Goal: Task Accomplishment & Management: Manage account settings

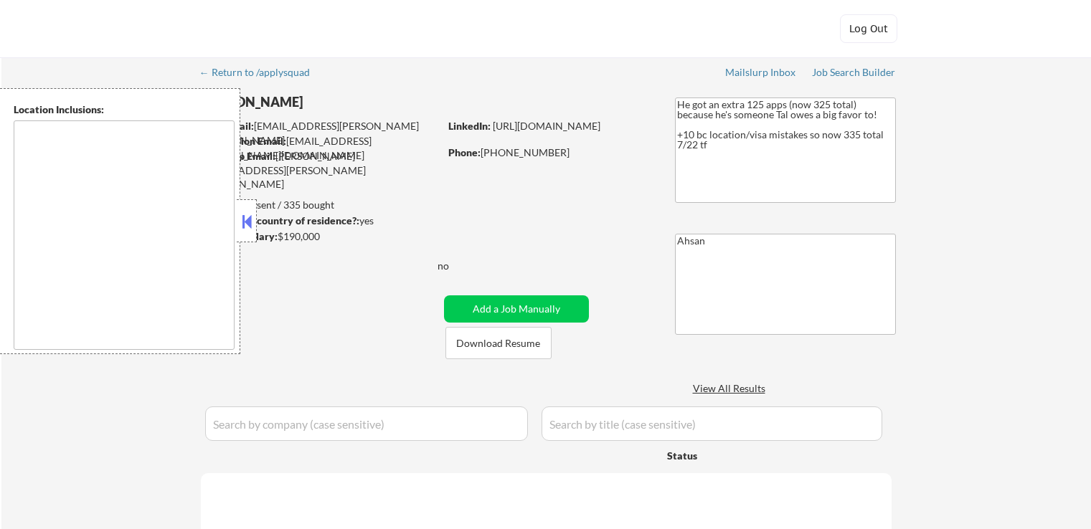
type textarea "[GEOGRAPHIC_DATA], [GEOGRAPHIC_DATA] [GEOGRAPHIC_DATA], [GEOGRAPHIC_DATA] [GEOG…"
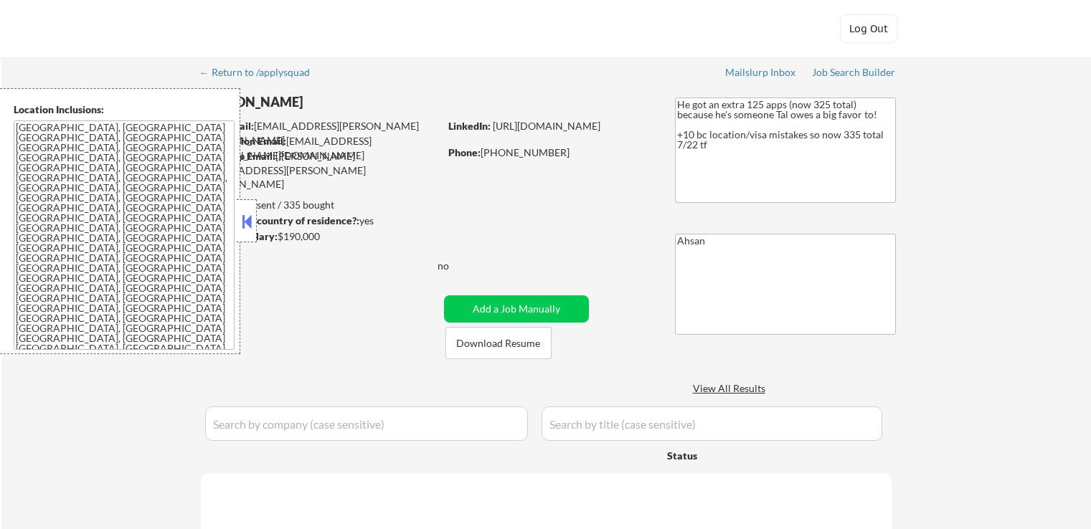
select select ""pending""
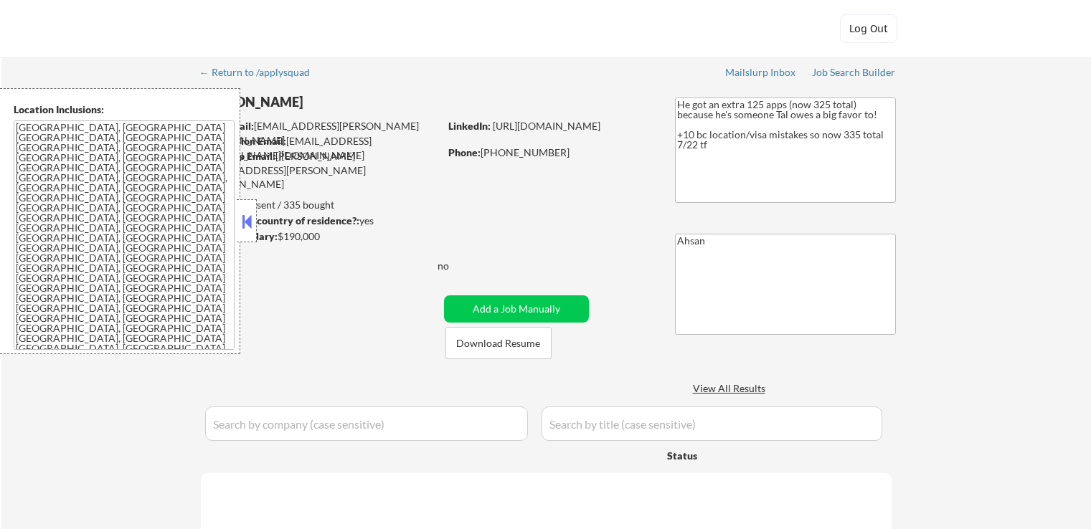
select select ""pending""
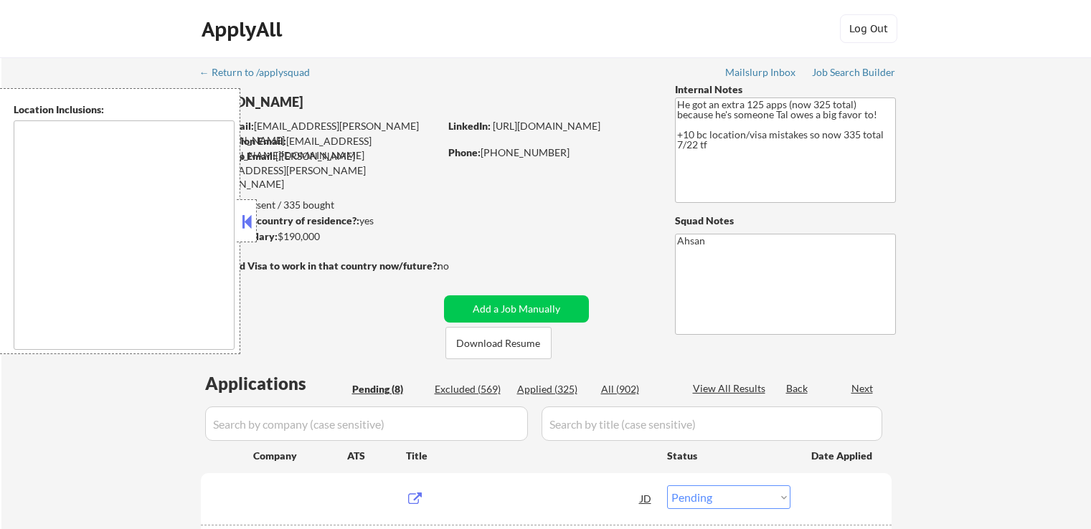
select select ""pending""
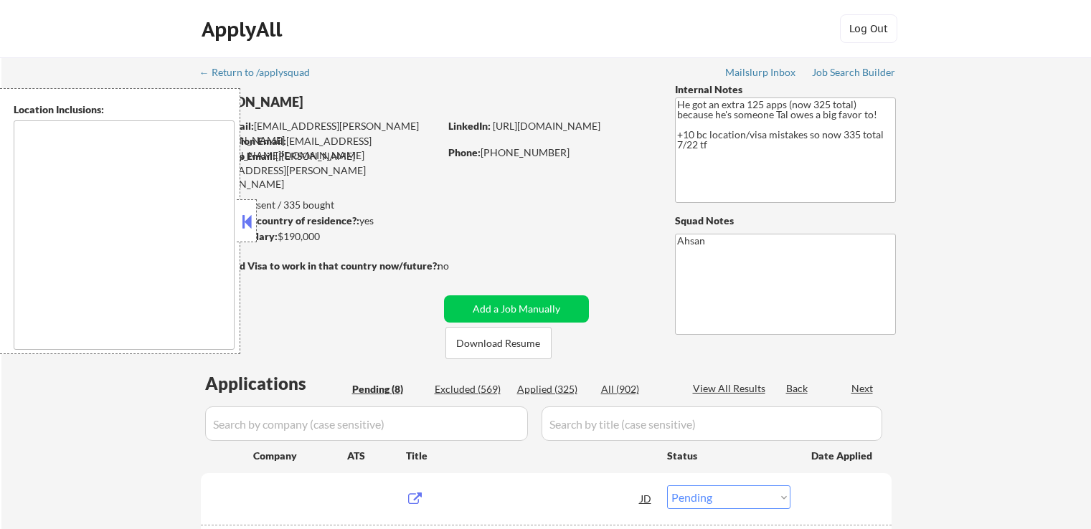
select select ""pending""
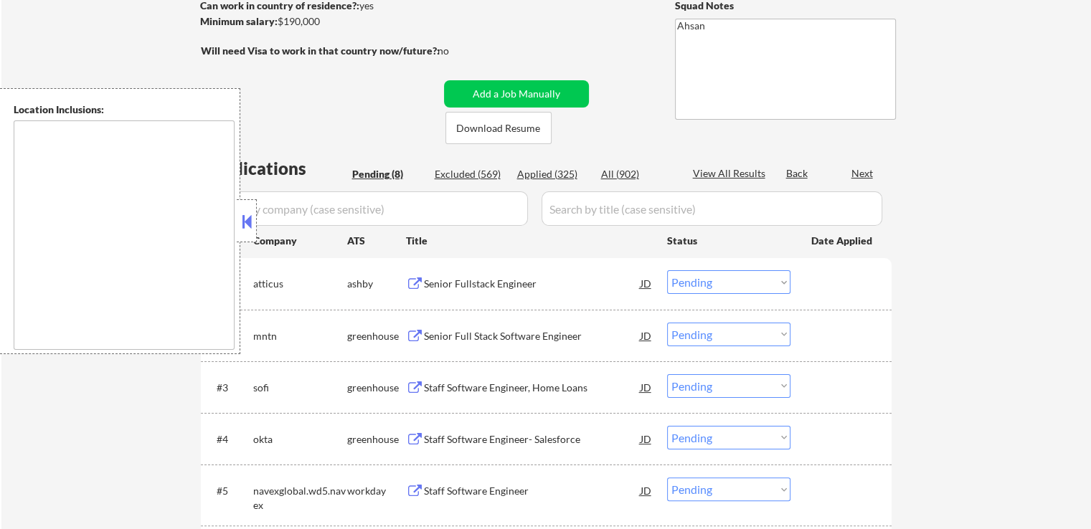
scroll to position [287, 0]
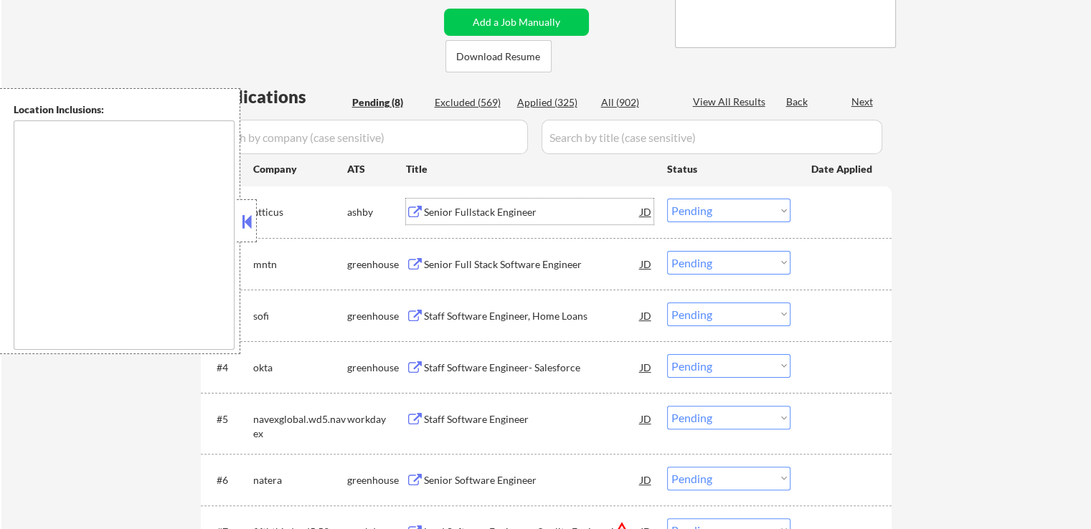
click at [450, 210] on div "Senior Fullstack Engineer" at bounding box center [532, 212] width 217 height 14
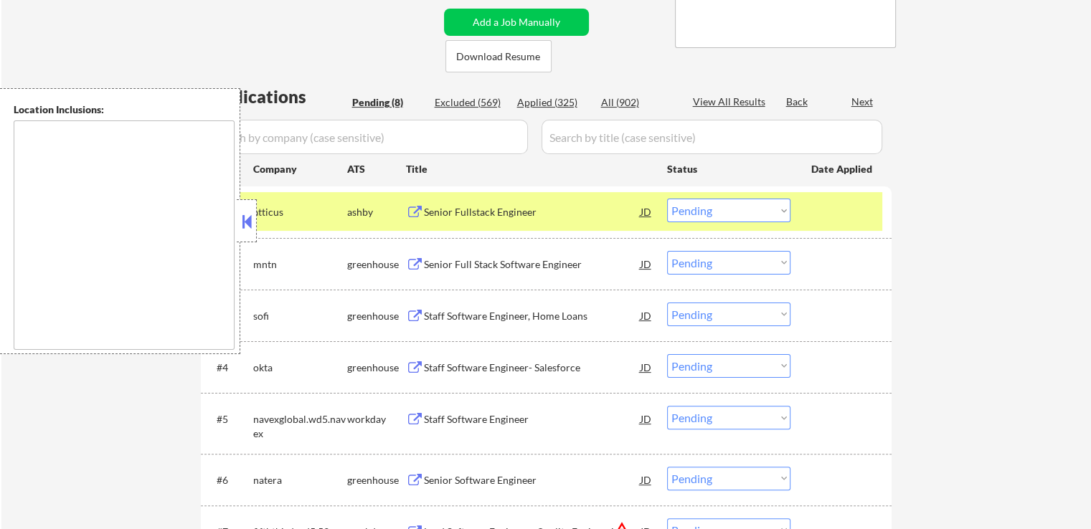
type textarea "[GEOGRAPHIC_DATA], [GEOGRAPHIC_DATA] [GEOGRAPHIC_DATA], [GEOGRAPHIC_DATA] [GEOG…"
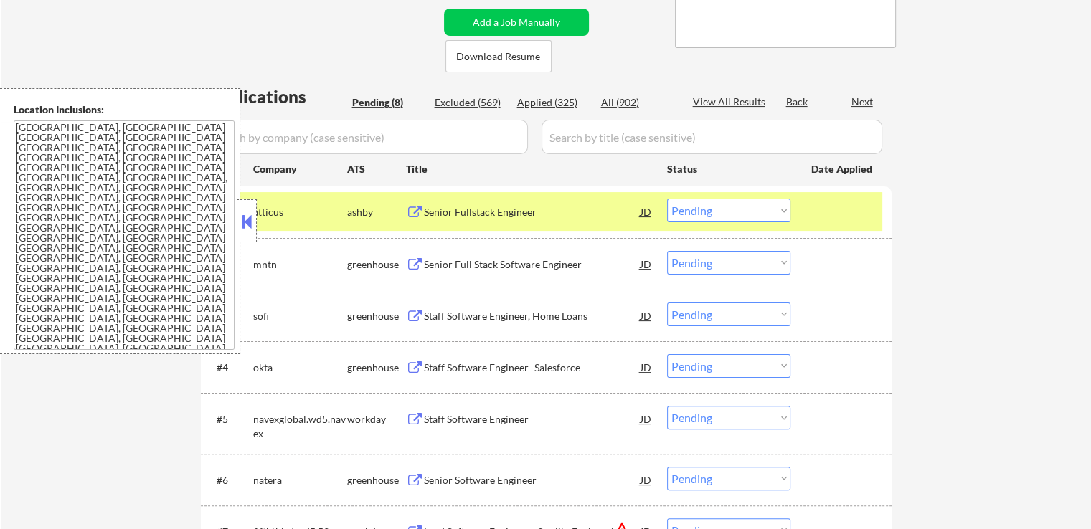
click at [449, 262] on div "Senior Full Stack Software Engineer" at bounding box center [532, 264] width 217 height 14
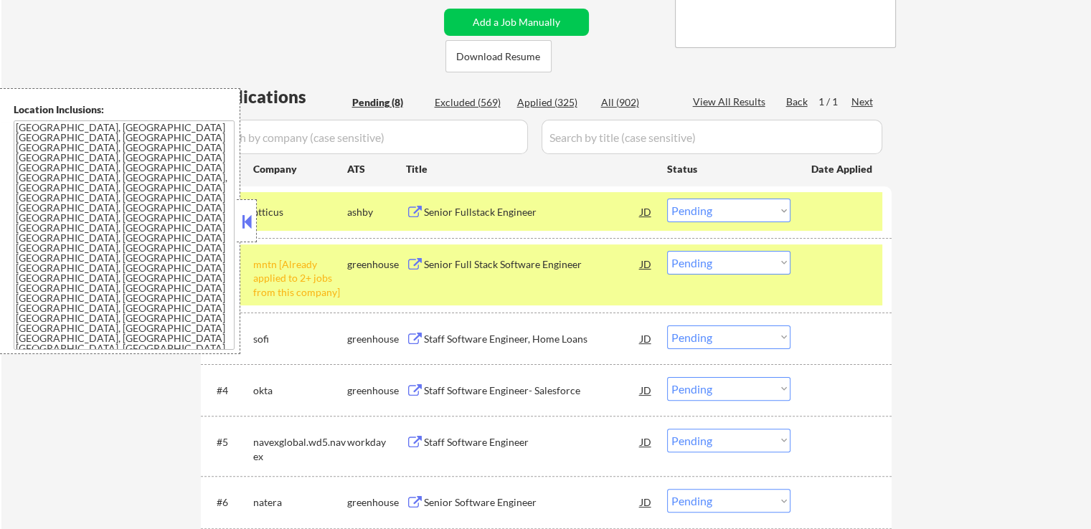
click at [456, 335] on div "Staff Software Engineer, Home Loans" at bounding box center [532, 339] width 217 height 14
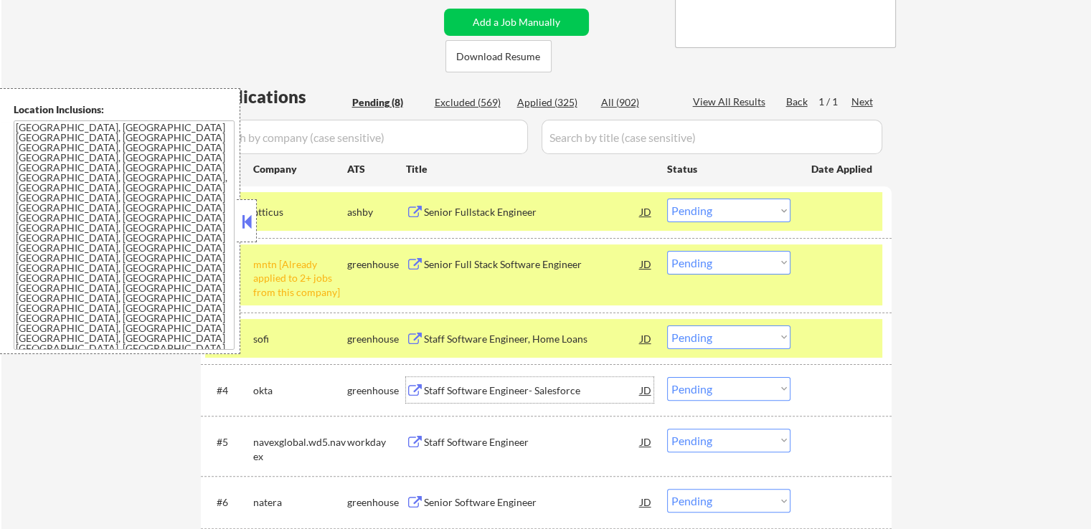
click at [432, 382] on div "Staff Software Engineer- Salesforce" at bounding box center [532, 390] width 217 height 26
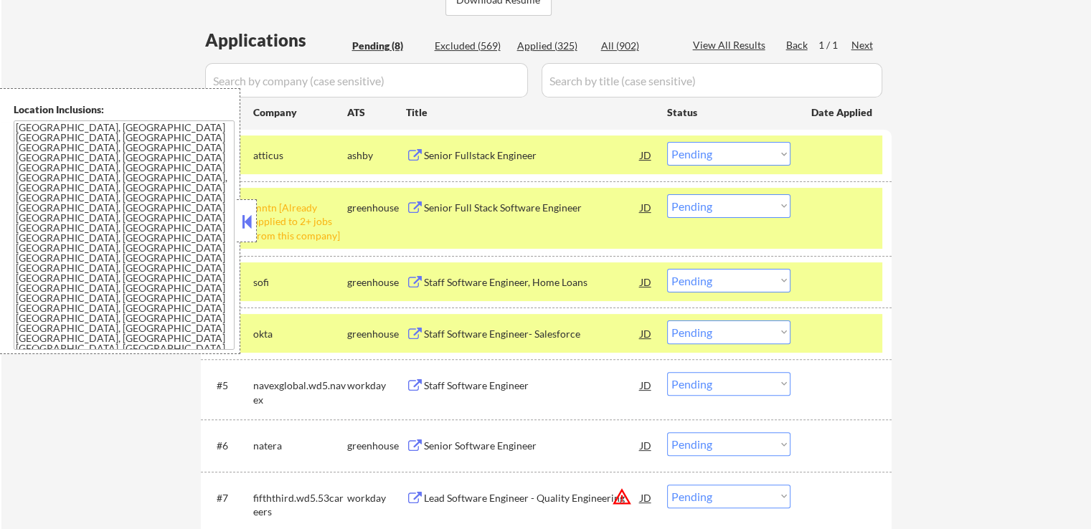
scroll to position [430, 0]
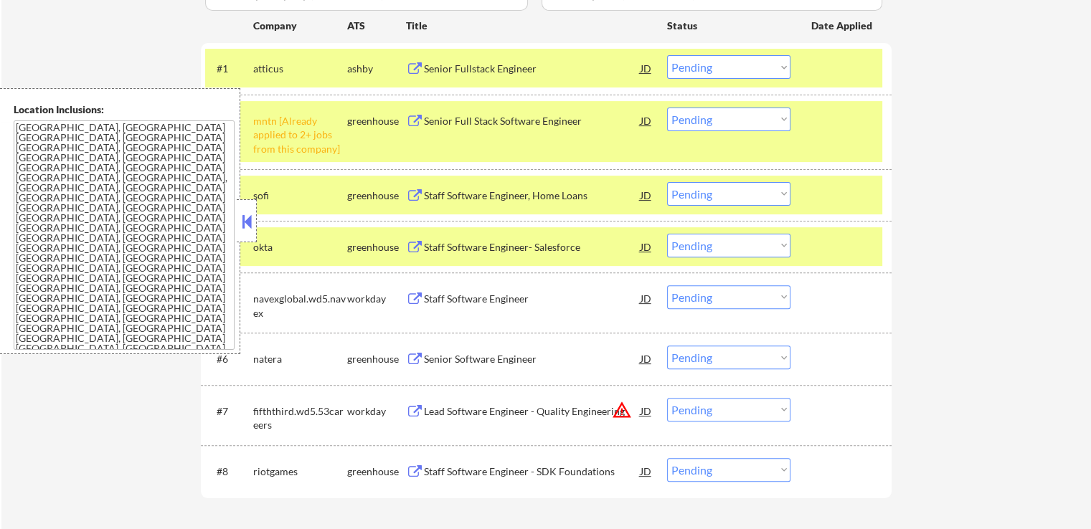
click at [736, 72] on select "Choose an option... Pending Applied Excluded (Questions) Excluded (Expired) Exc…" at bounding box center [728, 67] width 123 height 24
click at [667, 55] on select "Choose an option... Pending Applied Excluded (Questions) Excluded (Expired) Exc…" at bounding box center [728, 67] width 123 height 24
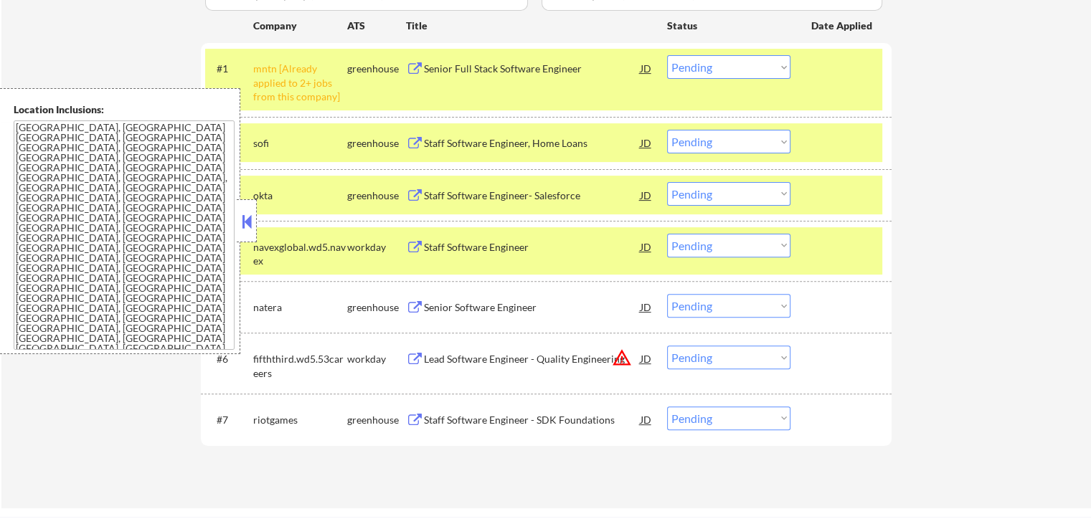
click at [717, 72] on select "Choose an option... Pending Applied Excluded (Questions) Excluded (Expired) Exc…" at bounding box center [728, 67] width 123 height 24
click at [667, 55] on select "Choose an option... Pending Applied Excluded (Questions) Excluded (Expired) Exc…" at bounding box center [728, 67] width 123 height 24
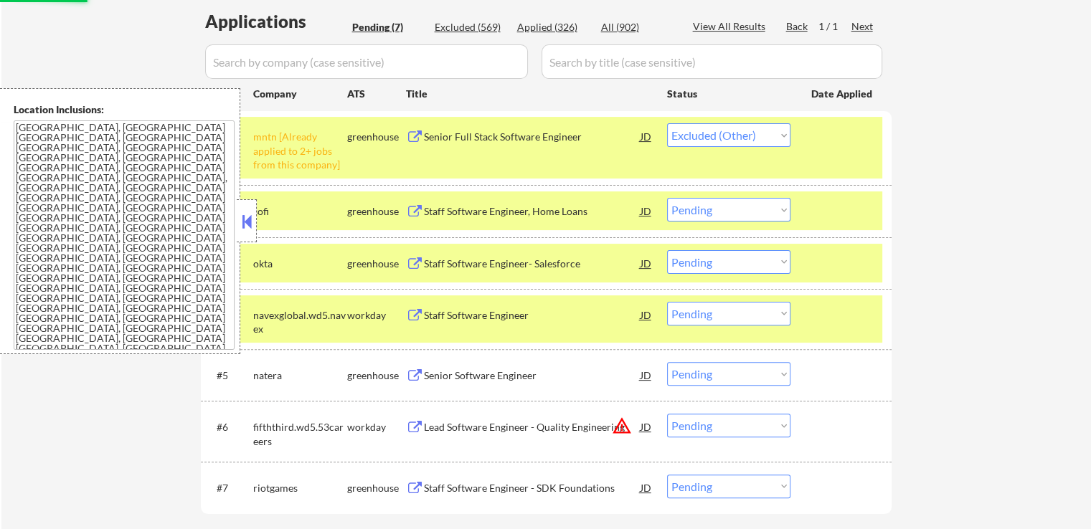
scroll to position [287, 0]
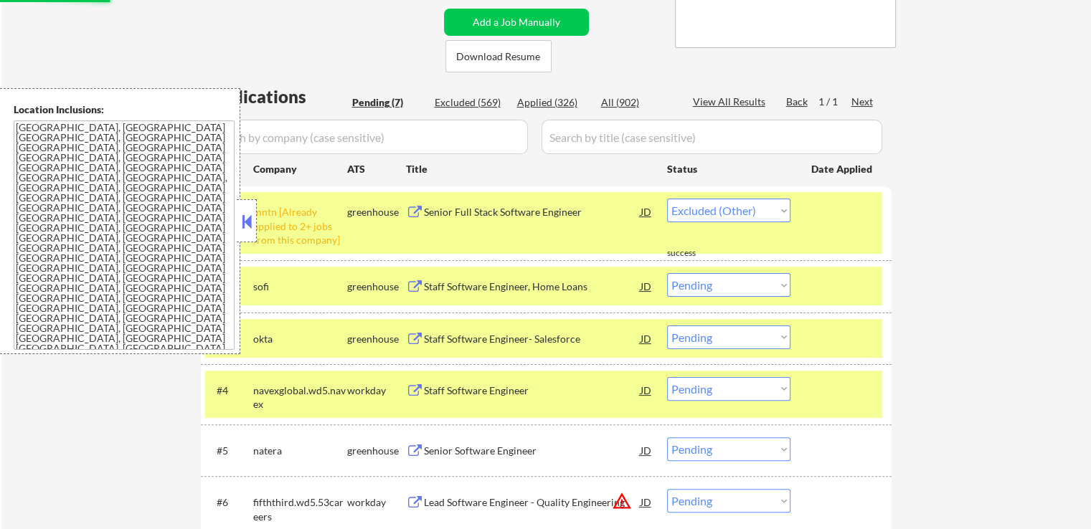
select select ""pending""
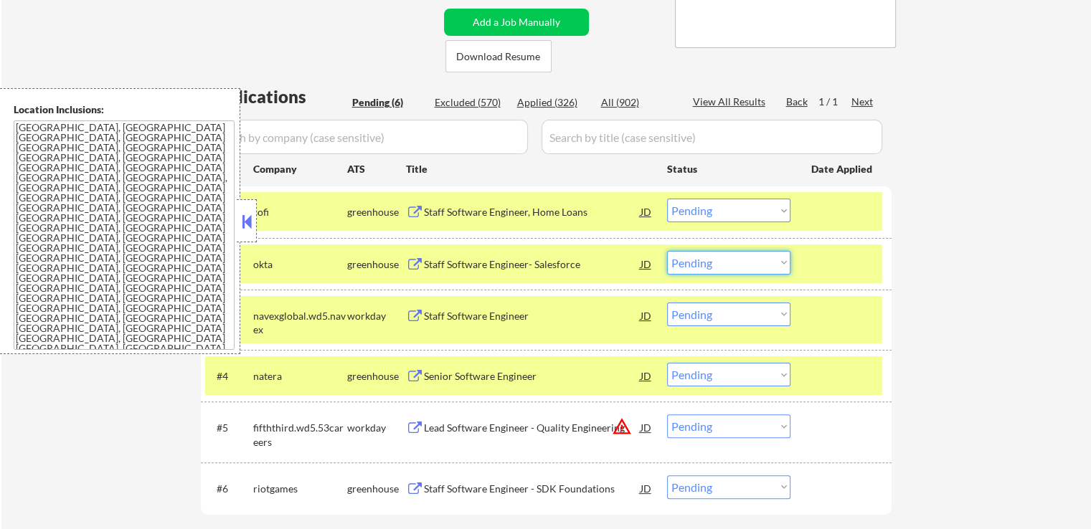
drag, startPoint x: 744, startPoint y: 261, endPoint x: 746, endPoint y: 273, distance: 12.3
click at [744, 262] on select "Choose an option... Pending Applied Excluded (Questions) Excluded (Expired) Exc…" at bounding box center [728, 263] width 123 height 24
click at [667, 251] on select "Choose an option... Pending Applied Excluded (Questions) Excluded (Expired) Exc…" at bounding box center [728, 263] width 123 height 24
click at [525, 207] on div "Staff Software Engineer, Home Loans" at bounding box center [532, 212] width 217 height 14
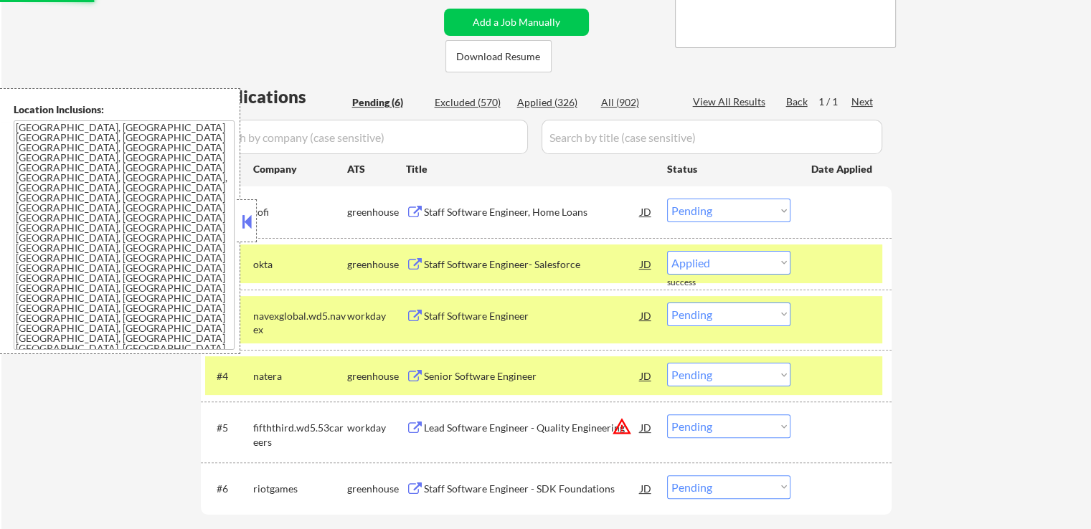
select select ""pending""
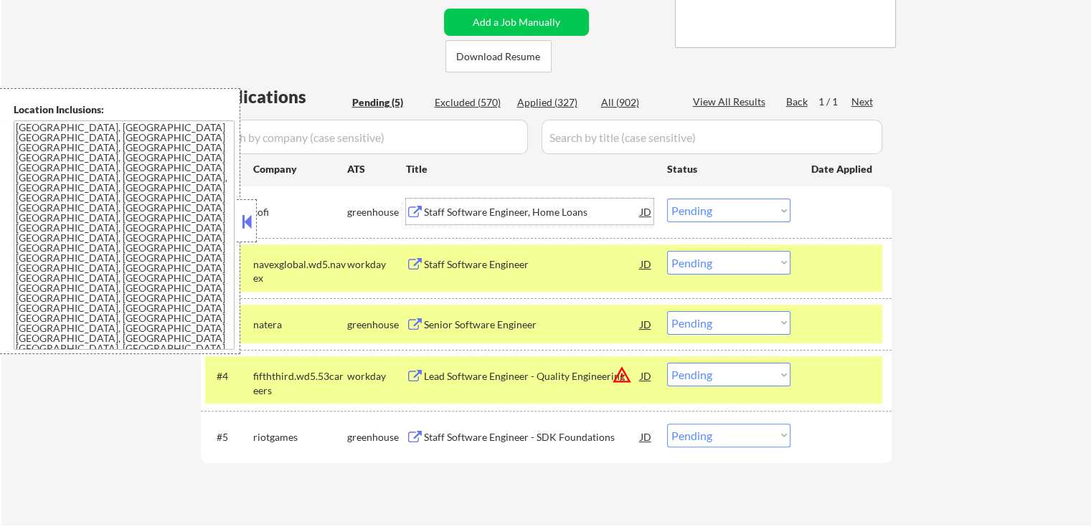
click at [719, 203] on select "Choose an option... Pending Applied Excluded (Questions) Excluded (Expired) Exc…" at bounding box center [728, 211] width 123 height 24
click at [667, 199] on select "Choose an option... Pending Applied Excluded (Questions) Excluded (Expired) Exc…" at bounding box center [728, 211] width 123 height 24
select select ""pending""
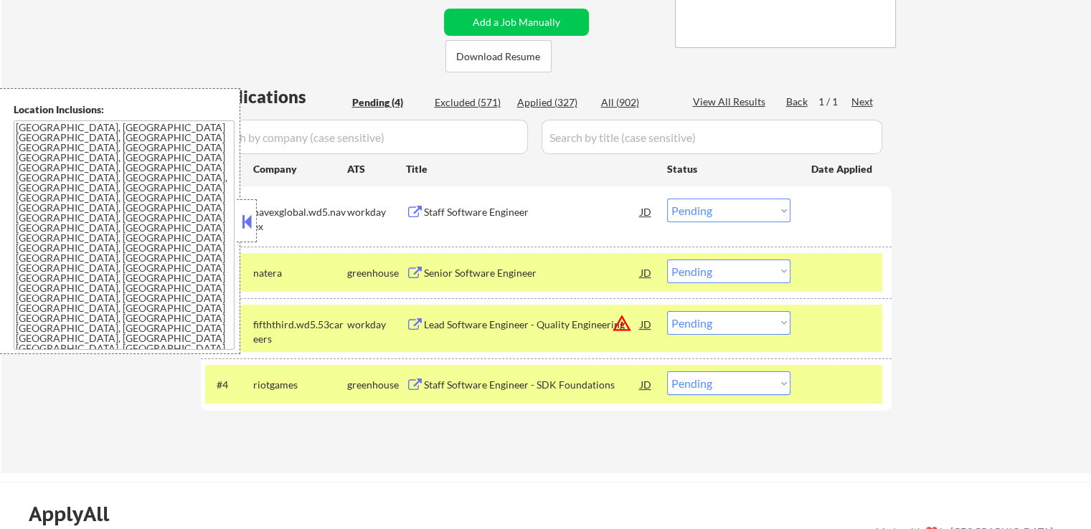
click at [448, 265] on div "Senior Software Engineer" at bounding box center [532, 273] width 217 height 26
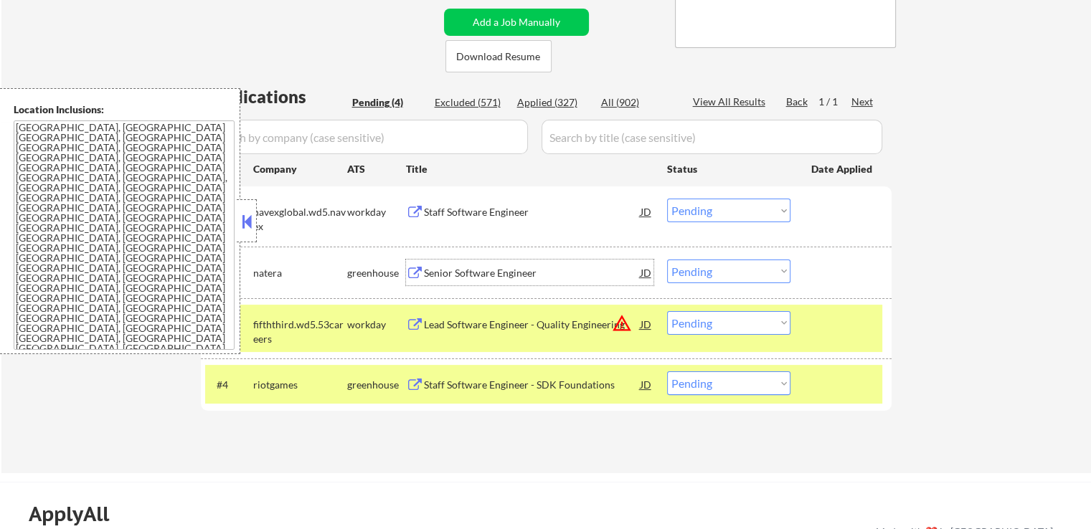
click at [462, 374] on div "Staff Software Engineer - SDK Foundations" at bounding box center [532, 384] width 217 height 26
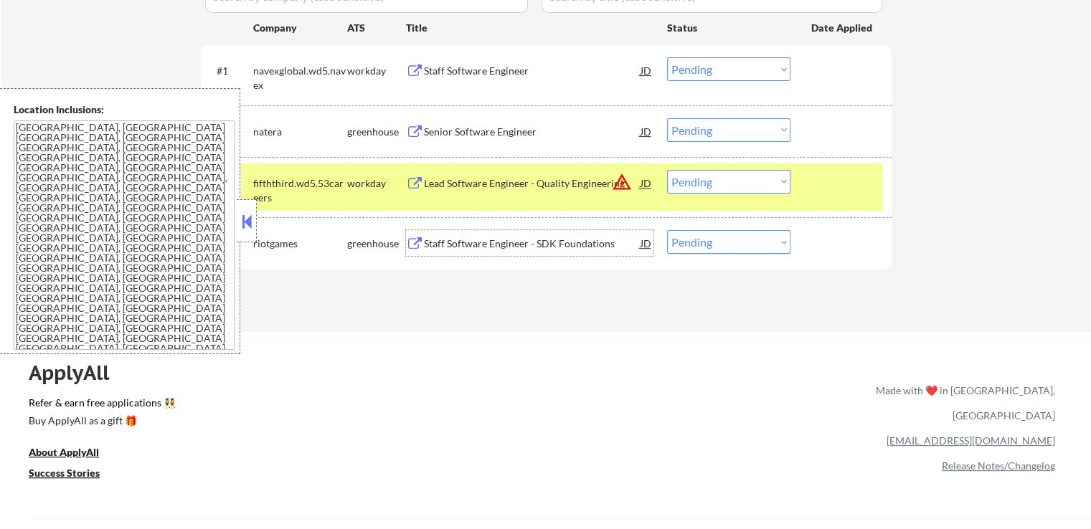
scroll to position [430, 0]
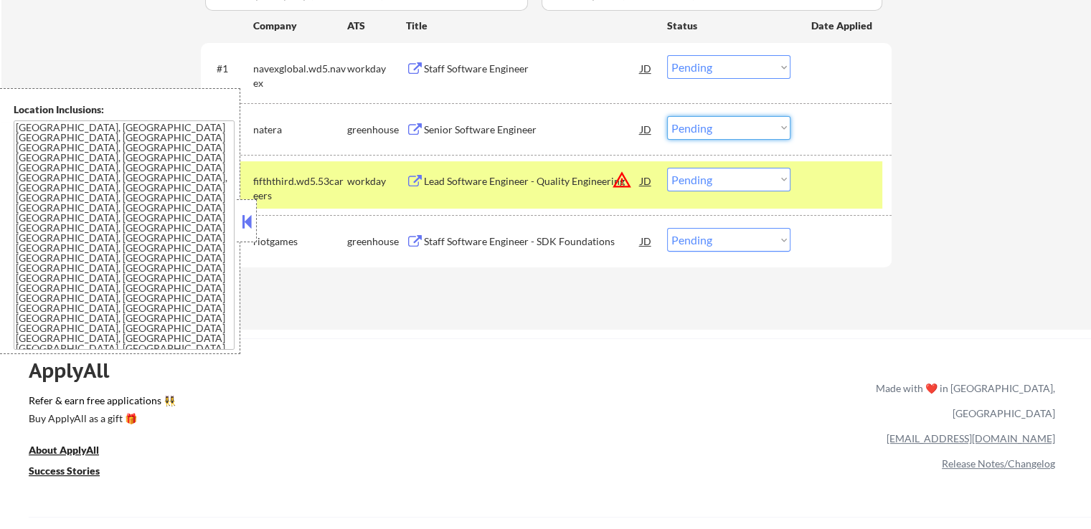
drag, startPoint x: 714, startPoint y: 127, endPoint x: 719, endPoint y: 135, distance: 9.3
click at [714, 128] on select "Choose an option... Pending Applied Excluded (Questions) Excluded (Expired) Exc…" at bounding box center [728, 128] width 123 height 24
click at [667, 116] on select "Choose an option... Pending Applied Excluded (Questions) Excluded (Expired) Exc…" at bounding box center [728, 128] width 123 height 24
click at [700, 179] on select "Choose an option... Pending Applied Excluded (Questions) Excluded (Expired) Exc…" at bounding box center [728, 180] width 123 height 24
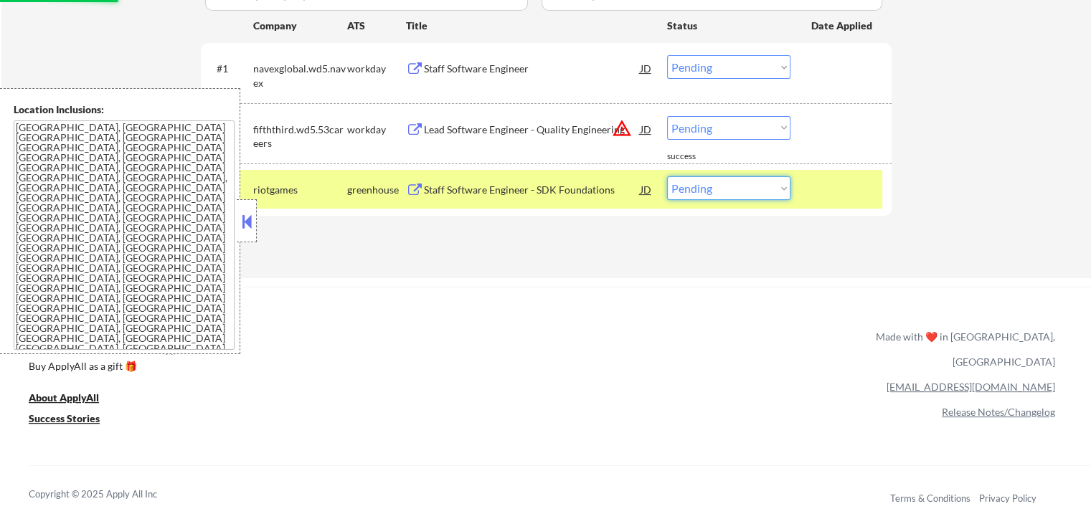
click at [698, 116] on select "Choose an option... Pending Applied Excluded (Questions) Excluded (Expired) Exc…" at bounding box center [728, 128] width 123 height 24
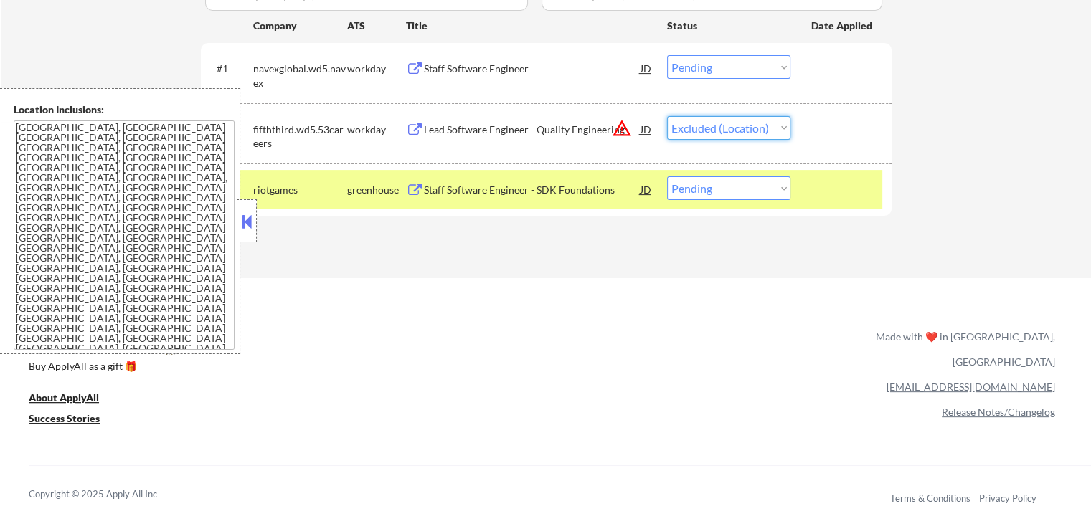
click at [667, 116] on select "Choose an option... Pending Applied Excluded (Questions) Excluded (Expired) Exc…" at bounding box center [728, 128] width 123 height 24
click at [572, 230] on div "Applications Pending (3) Excluded (572) Applied (327) All (902) View All Result…" at bounding box center [546, 96] width 691 height 310
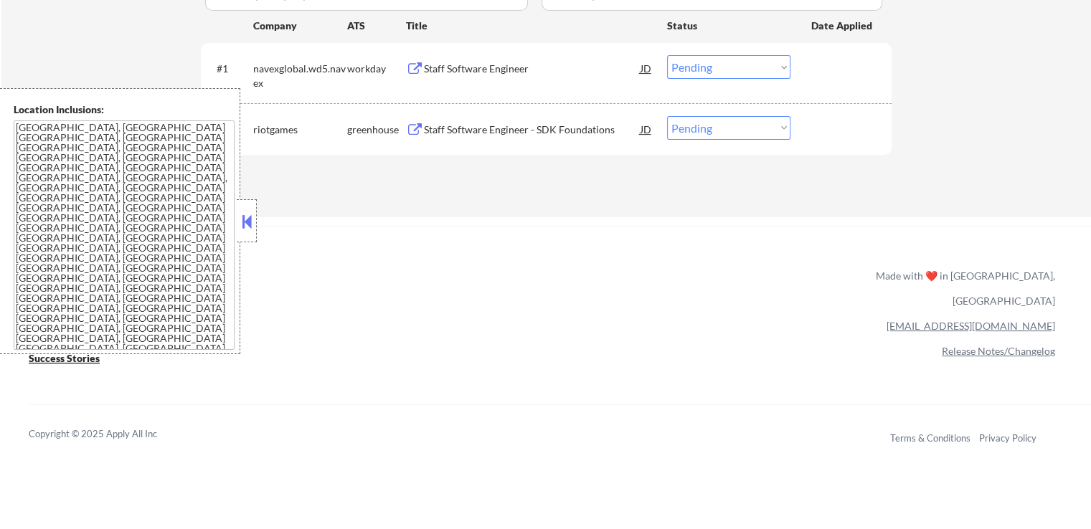
click at [721, 134] on select "Choose an option... Pending Applied Excluded (Questions) Excluded (Expired) Exc…" at bounding box center [728, 128] width 123 height 24
select select ""applied""
click at [667, 116] on select "Choose an option... Pending Applied Excluded (Questions) Excluded (Expired) Exc…" at bounding box center [728, 128] width 123 height 24
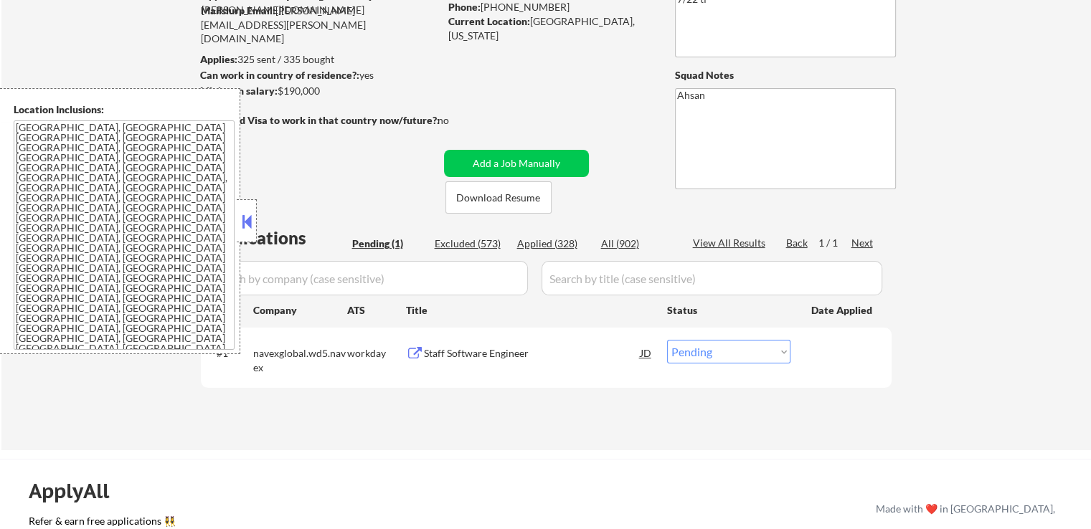
scroll to position [143, 0]
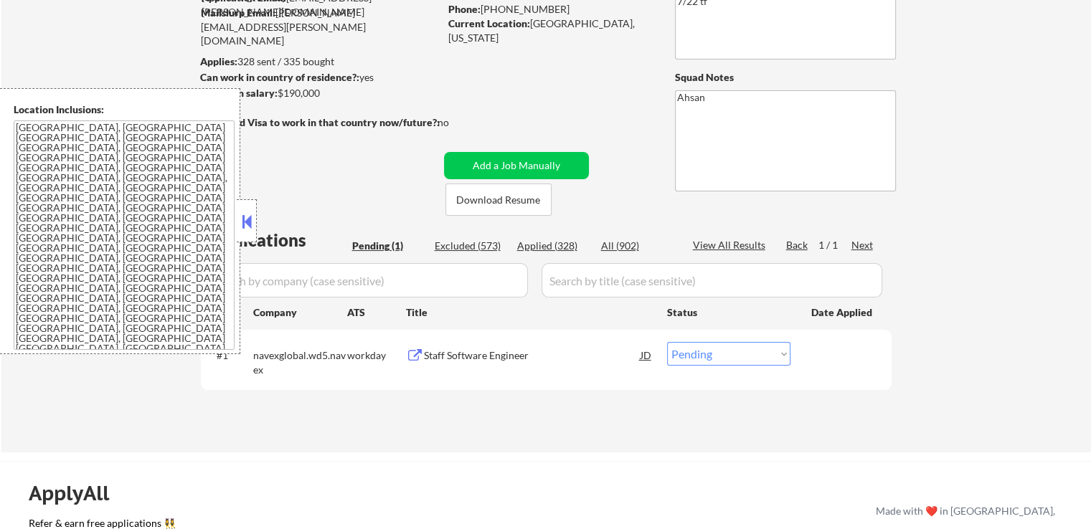
click at [551, 242] on div "Applied (328)" at bounding box center [553, 246] width 72 height 14
select select ""applied""
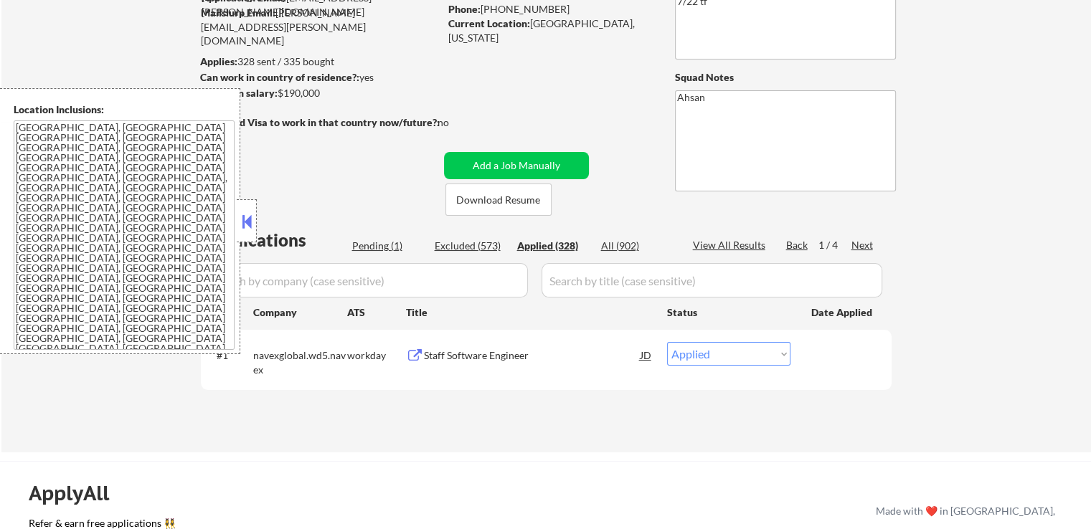
select select ""applied""
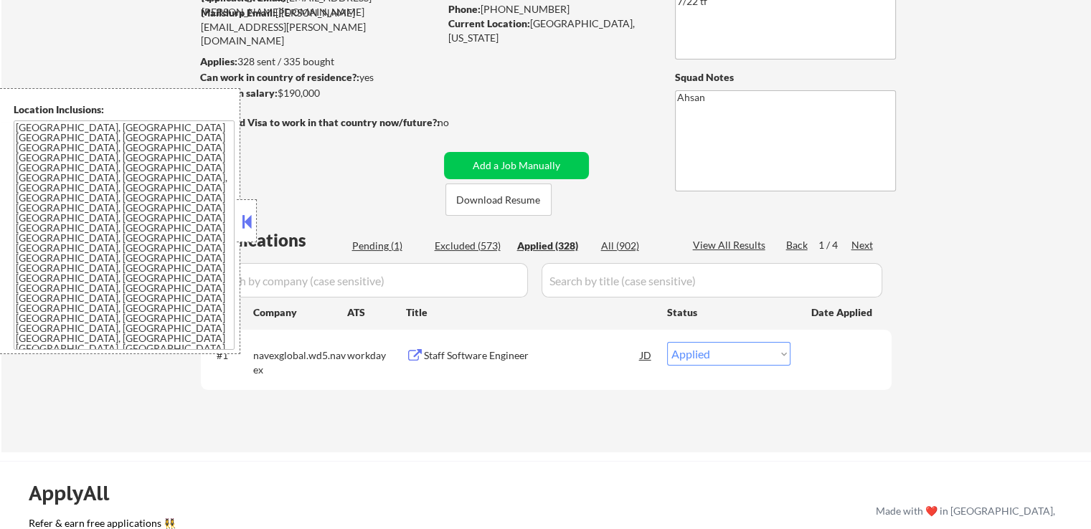
select select ""applied""
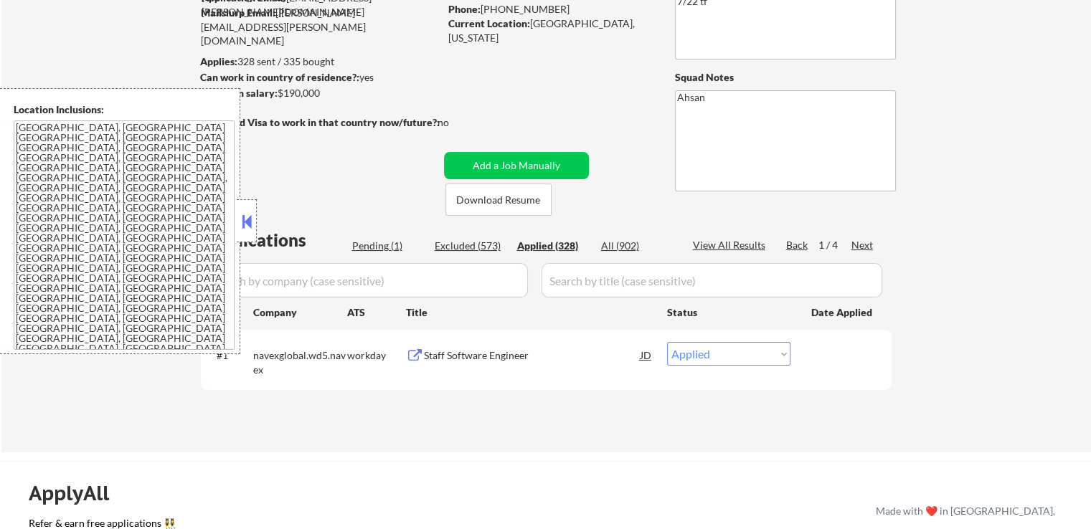
select select ""applied""
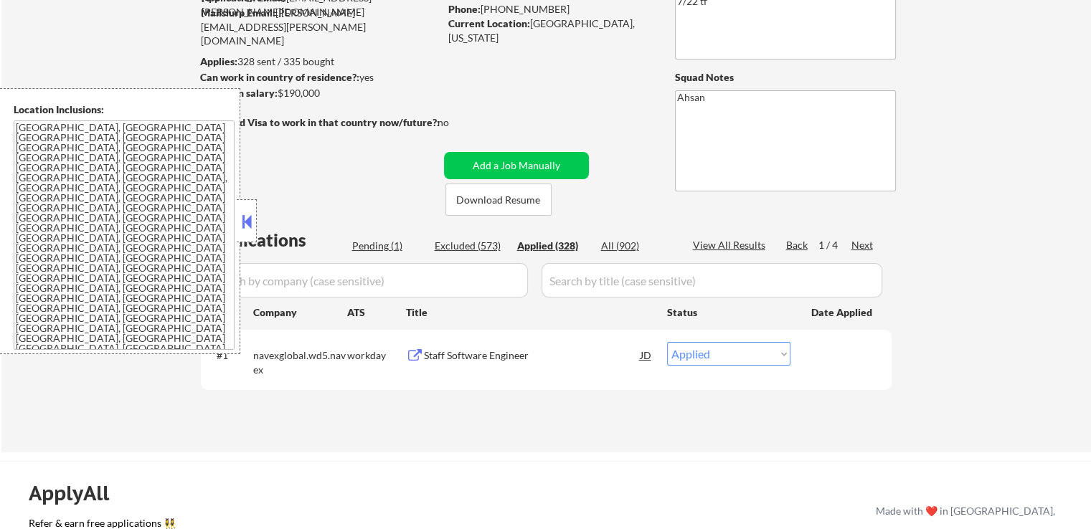
select select ""applied""
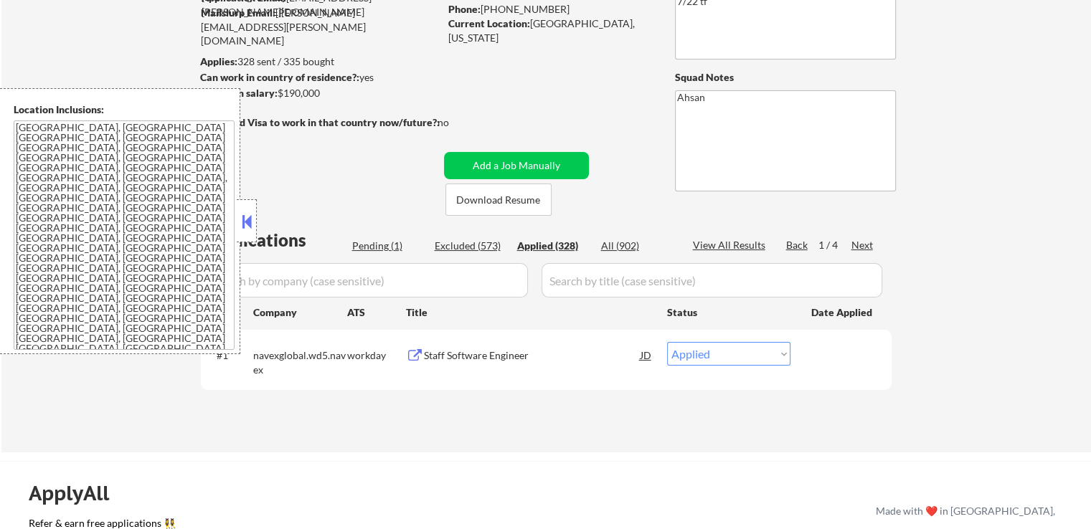
select select ""applied""
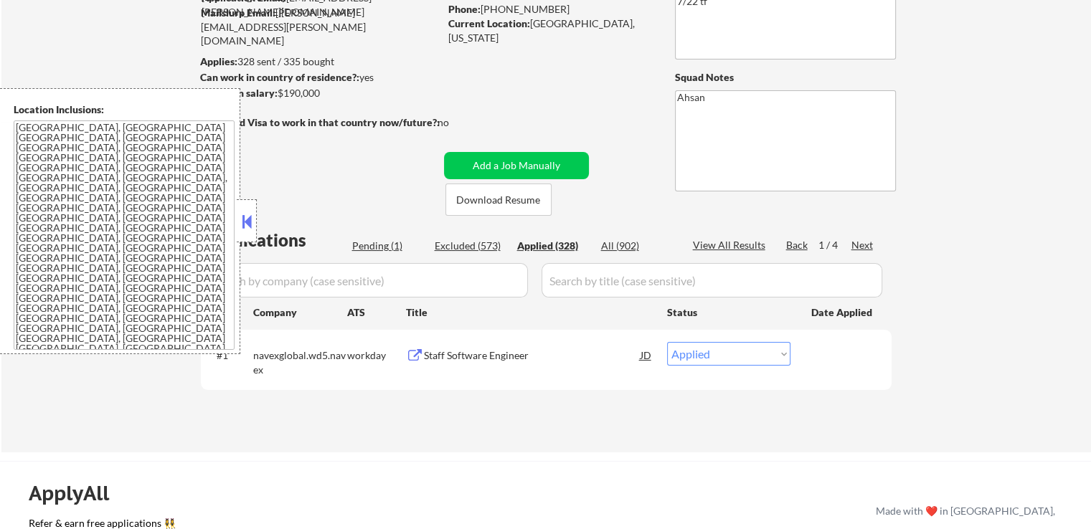
select select ""applied""
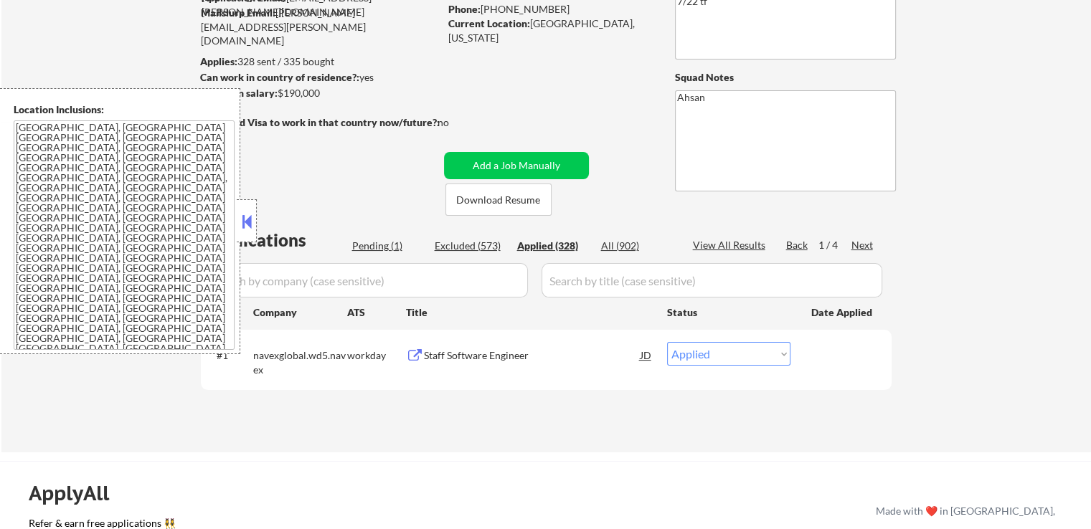
select select ""applied""
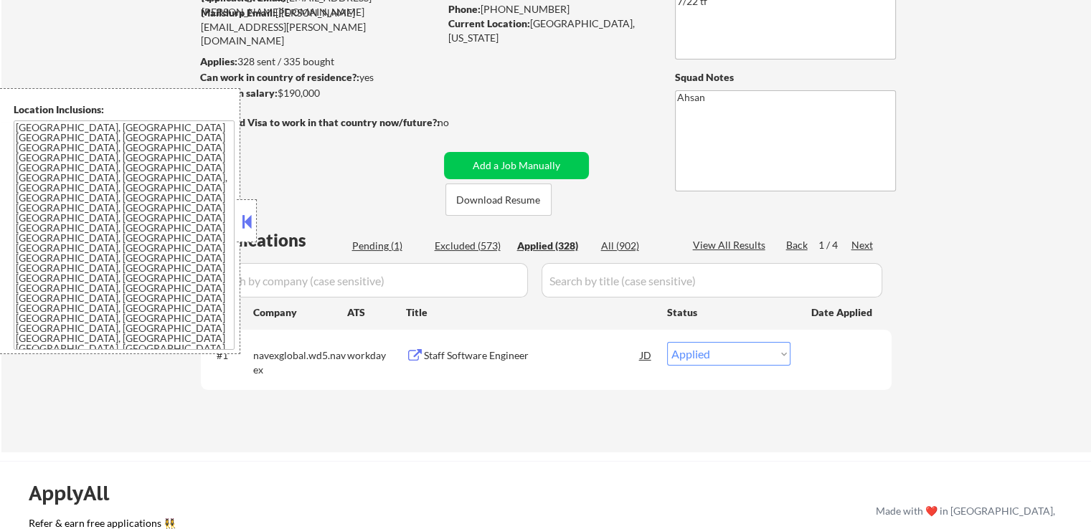
select select ""applied""
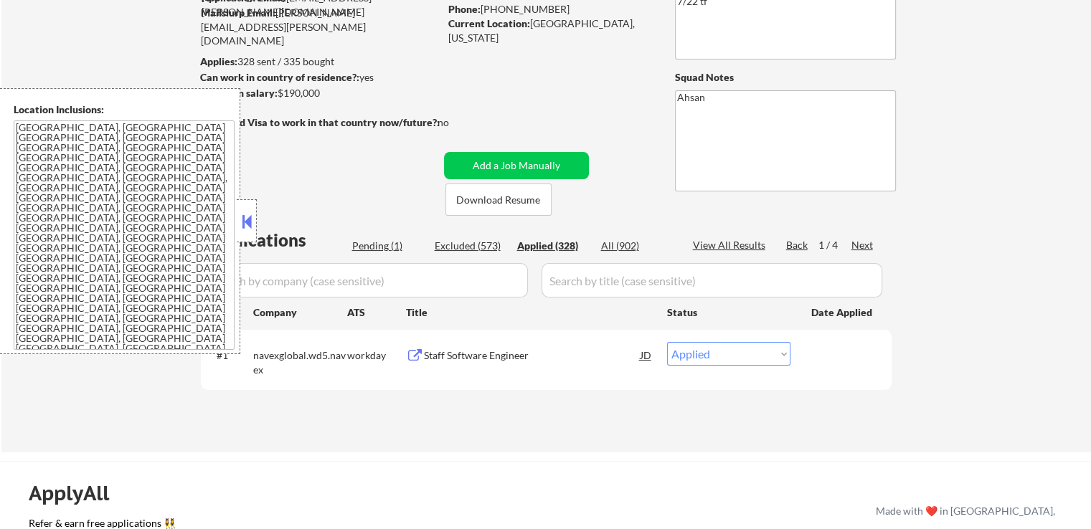
select select ""applied""
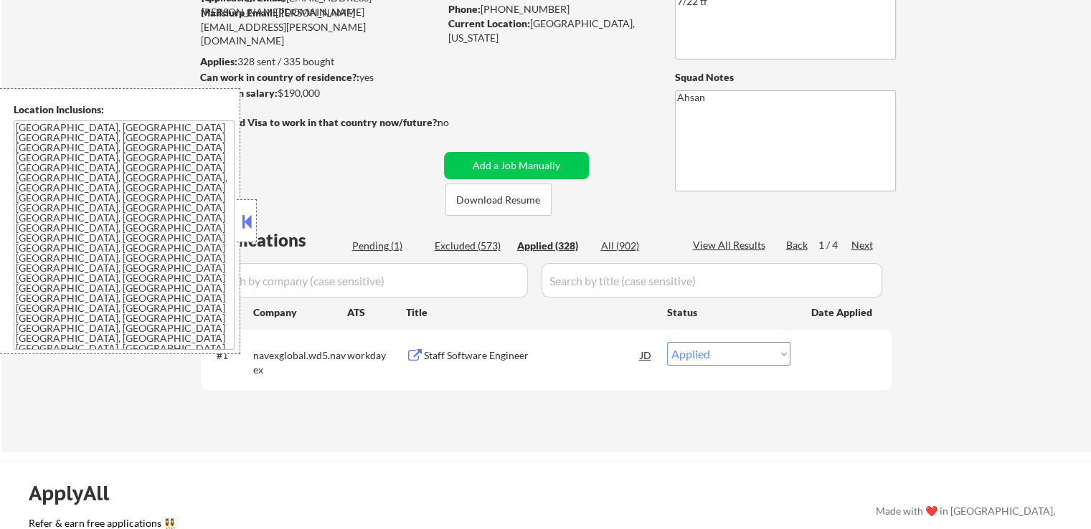
select select ""applied""
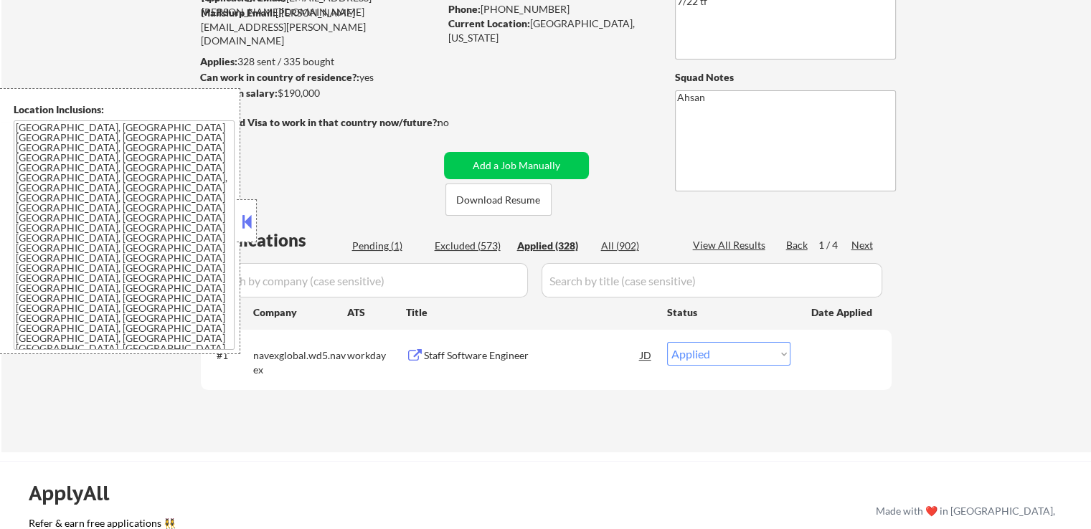
select select ""applied""
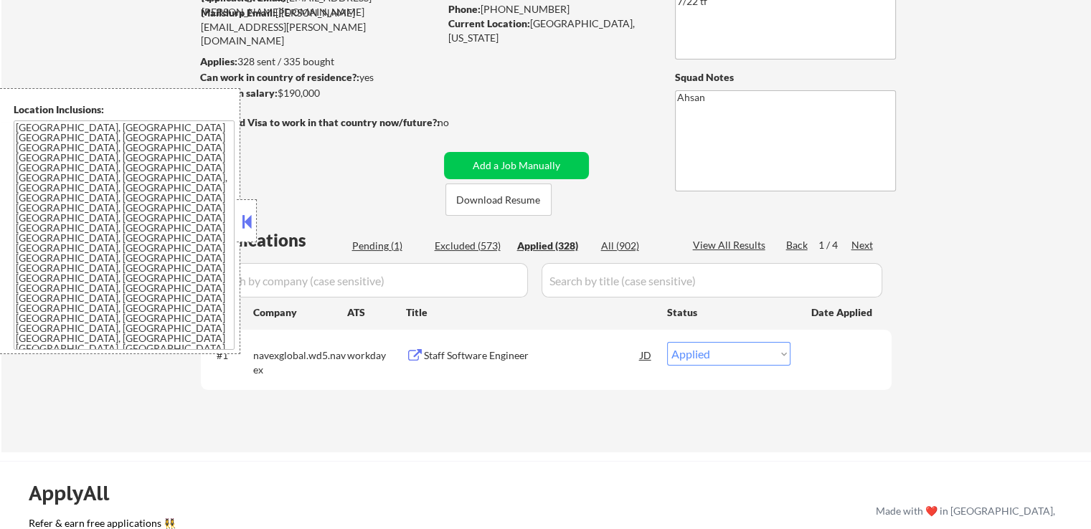
select select ""applied""
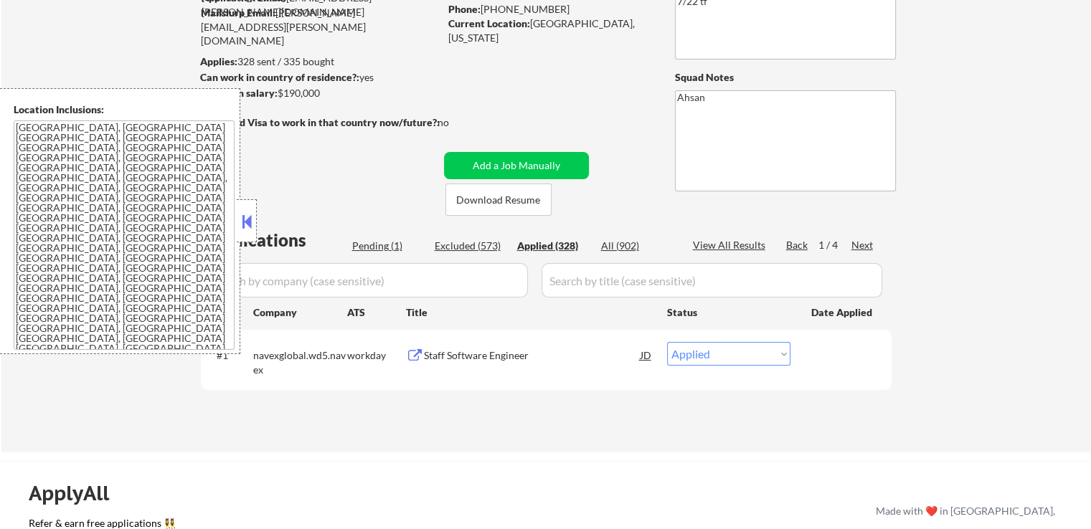
select select ""applied""
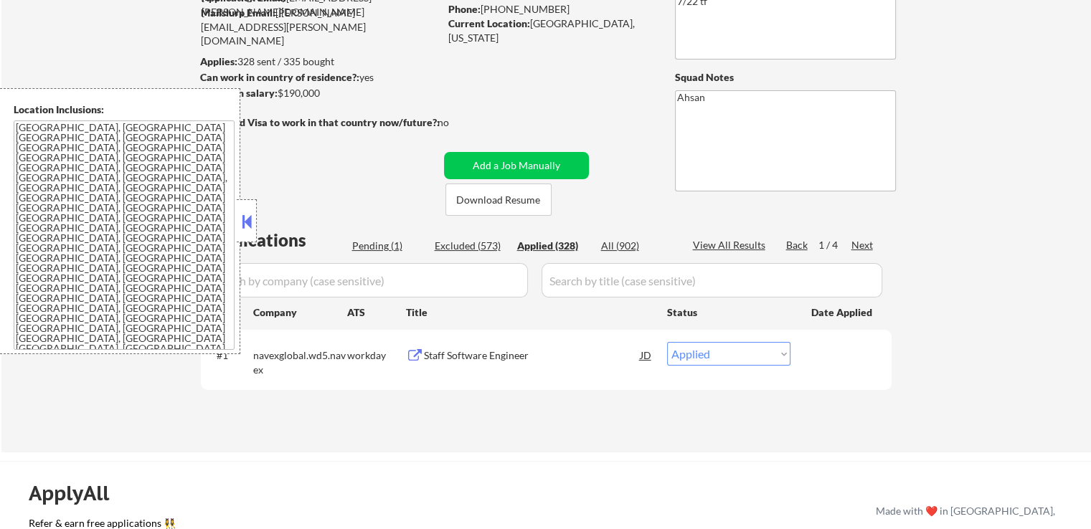
select select ""applied""
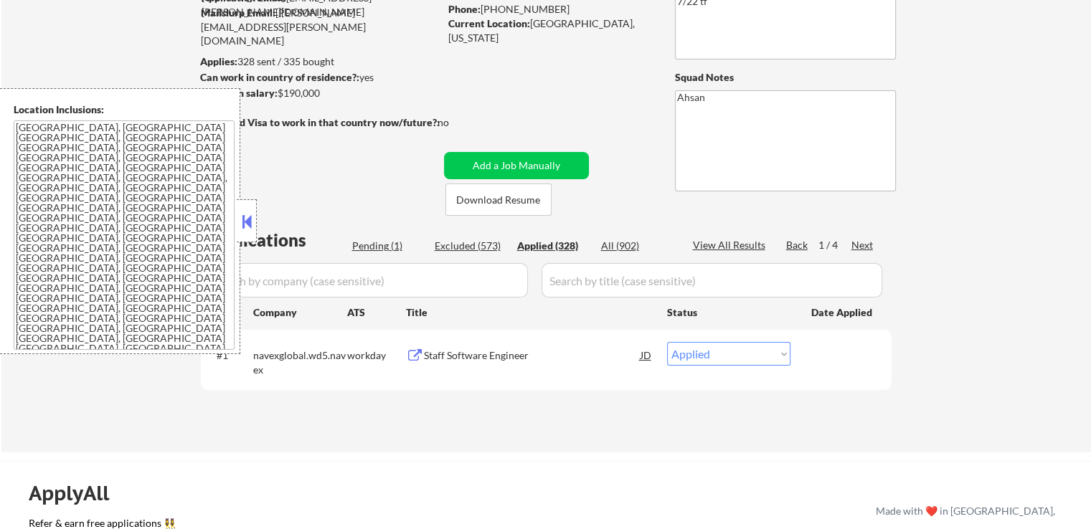
select select ""applied""
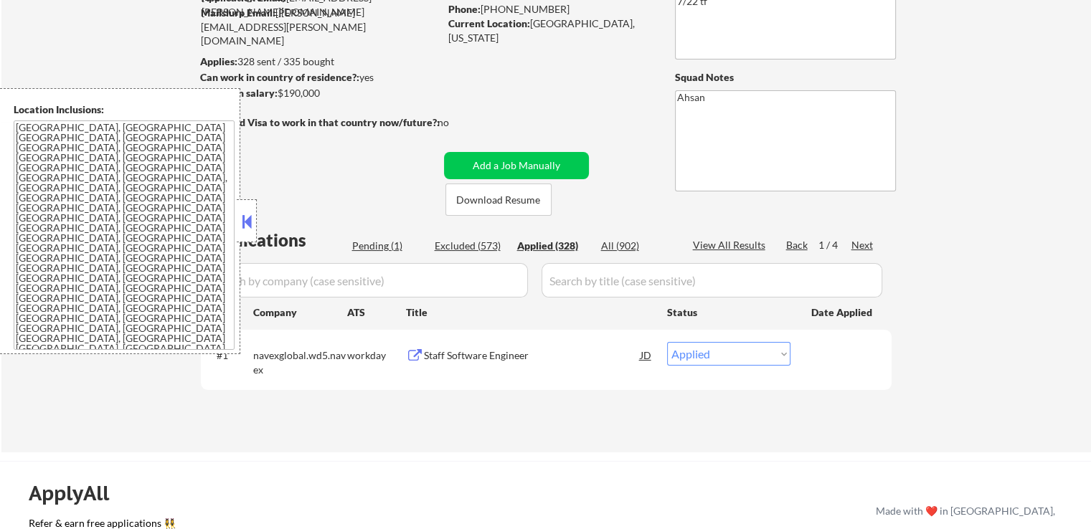
select select ""applied""
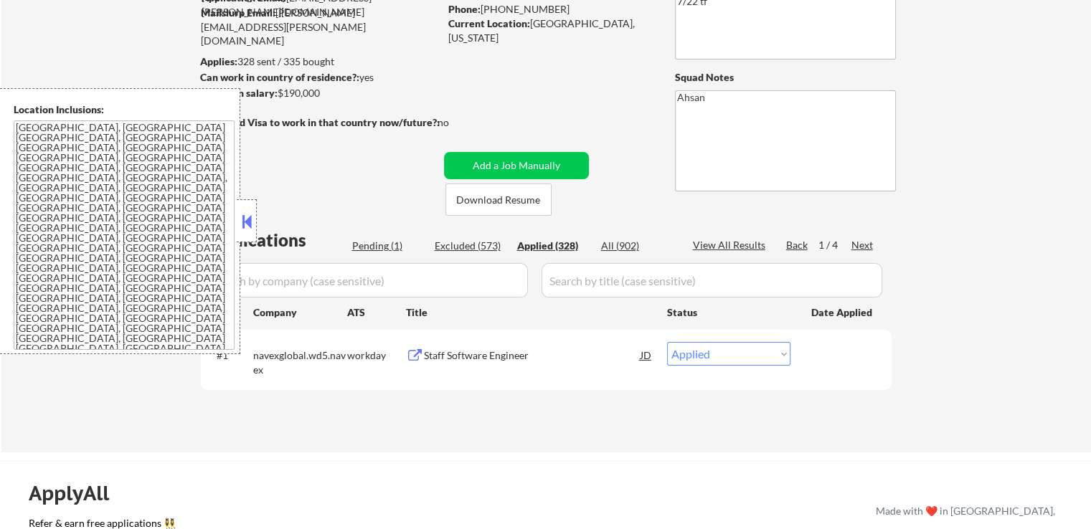
select select ""applied""
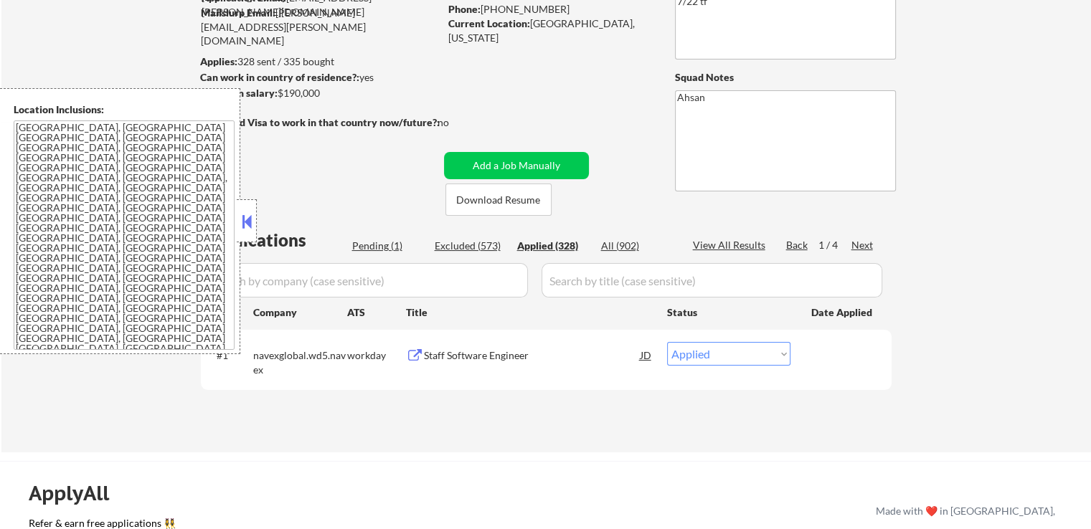
select select ""applied""
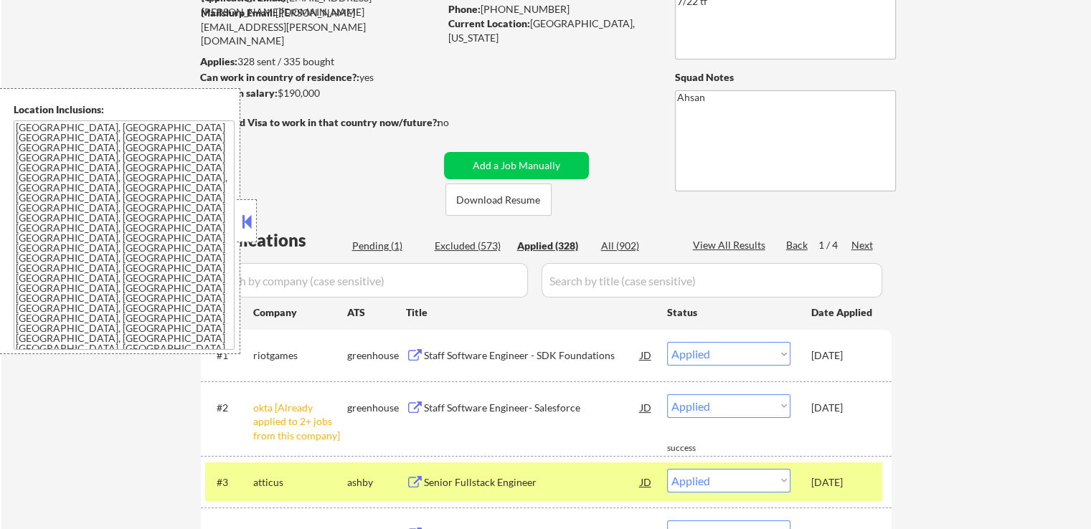
click at [561, 356] on div "Staff Software Engineer - SDK Foundations" at bounding box center [532, 356] width 217 height 14
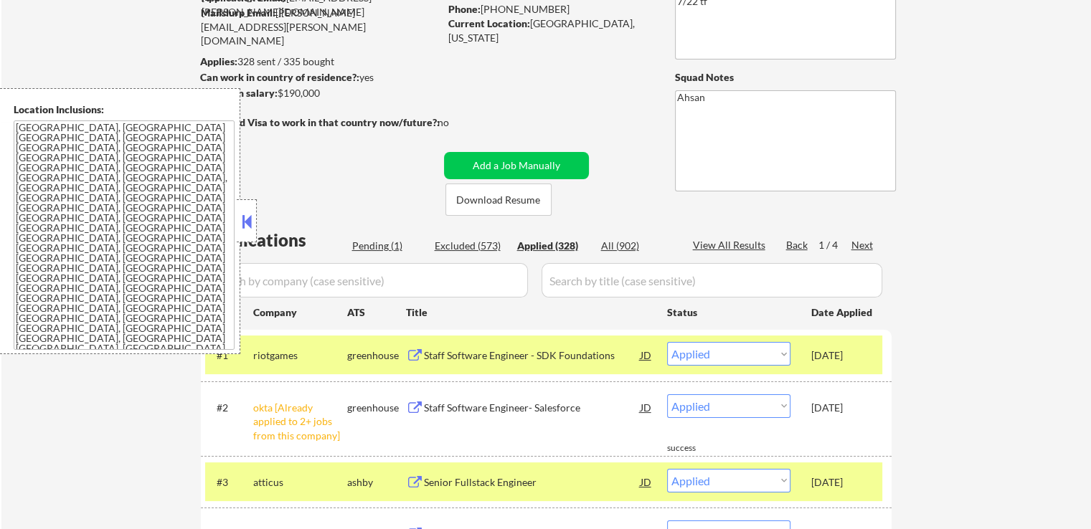
click at [508, 401] on div "Staff Software Engineer- Salesforce" at bounding box center [532, 408] width 217 height 14
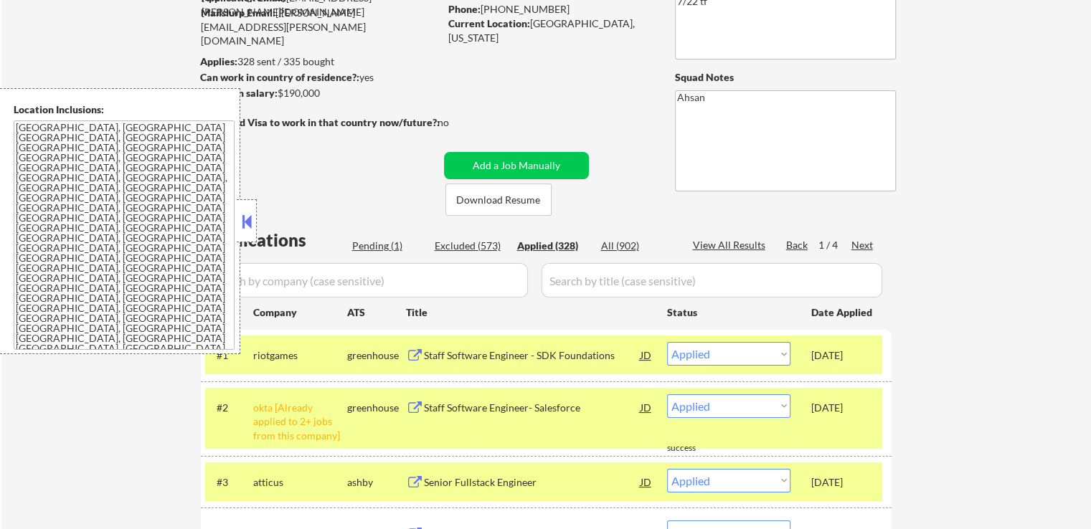
click at [463, 482] on div "Senior Fullstack Engineer" at bounding box center [532, 482] width 217 height 14
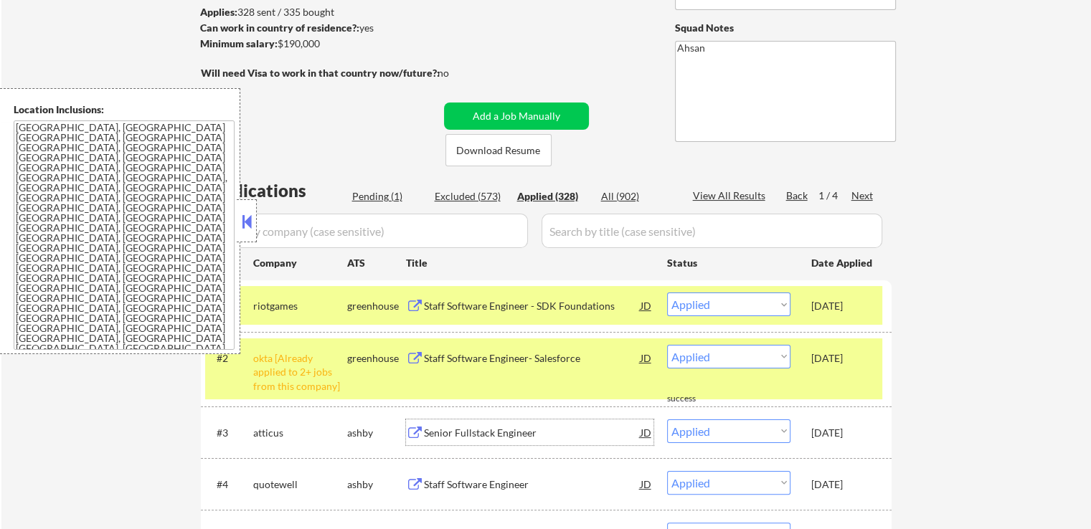
scroll to position [215, 0]
